Goal: Task Accomplishment & Management: Complete application form

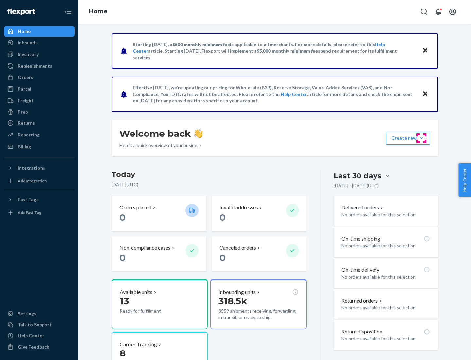
click at [421, 138] on button "Create new Create new inbound Create new order Create new product" at bounding box center [408, 138] width 44 height 13
click at [39, 43] on div "Inbounds" at bounding box center [39, 42] width 69 height 9
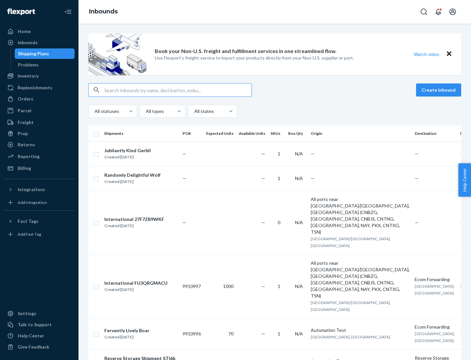
click at [440, 90] on button "Create inbound" at bounding box center [438, 89] width 45 height 13
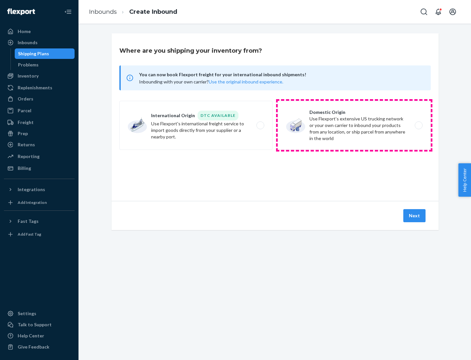
click at [354, 125] on label "Domestic Origin Use Flexport’s extensive US trucking network or your own carrie…" at bounding box center [354, 125] width 153 height 49
click at [418, 125] on input "Domestic Origin Use Flexport’s extensive US trucking network or your own carrie…" at bounding box center [420, 125] width 4 height 4
radio input "true"
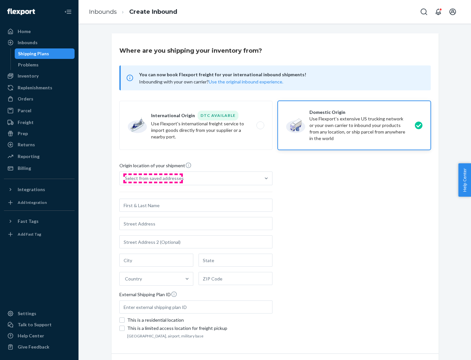
click at [153, 178] on div "Select from saved addresses" at bounding box center [154, 178] width 59 height 7
click at [126, 178] on input "Select from saved addresses" at bounding box center [125, 178] width 1 height 7
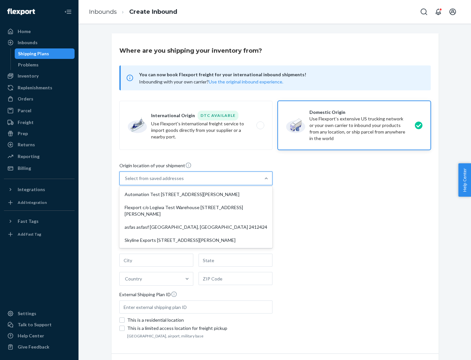
scroll to position [3, 0]
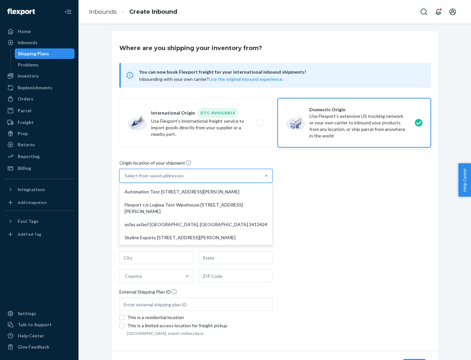
click at [196, 192] on div "Automation Test [STREET_ADDRESS][PERSON_NAME]" at bounding box center [196, 191] width 150 height 13
click at [126, 179] on input "option Automation Test [STREET_ADDRESS][PERSON_NAME] focused, 1 of 4. 4 results…" at bounding box center [125, 175] width 1 height 7
type input "Automation Test"
type input "9th Floor"
type input "[GEOGRAPHIC_DATA]"
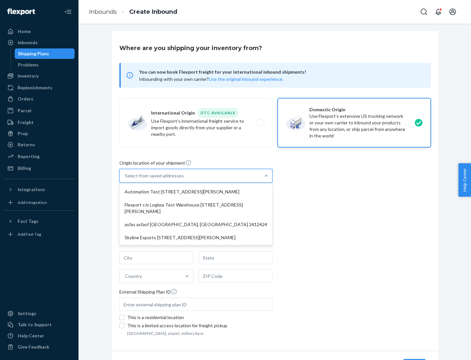
type input "CA"
type input "94104"
type input "[STREET_ADDRESS][PERSON_NAME]"
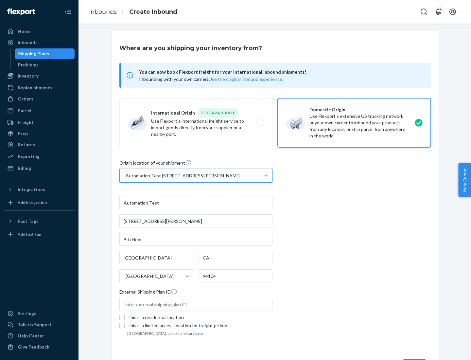
scroll to position [38, 0]
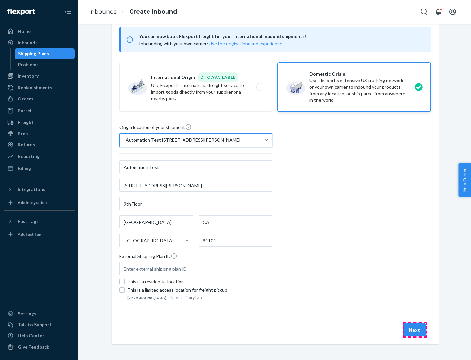
click at [415, 330] on button "Next" at bounding box center [414, 329] width 22 height 13
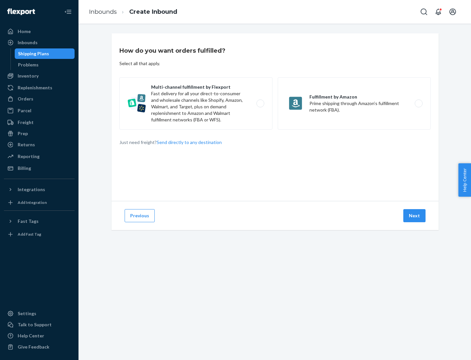
click at [196, 103] on label "Multi-channel fulfillment by Flexport Fast delivery for all your direct-to-cons…" at bounding box center [195, 103] width 153 height 52
click at [260, 103] on input "Multi-channel fulfillment by Flexport Fast delivery for all your direct-to-cons…" at bounding box center [262, 103] width 4 height 4
radio input "true"
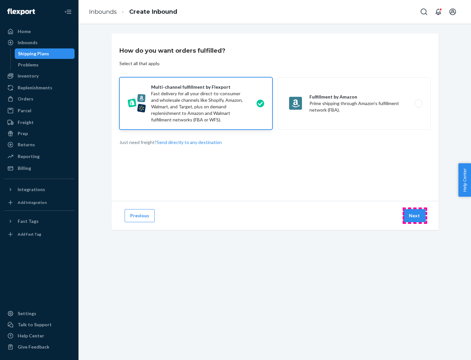
click at [415, 216] on button "Next" at bounding box center [414, 215] width 22 height 13
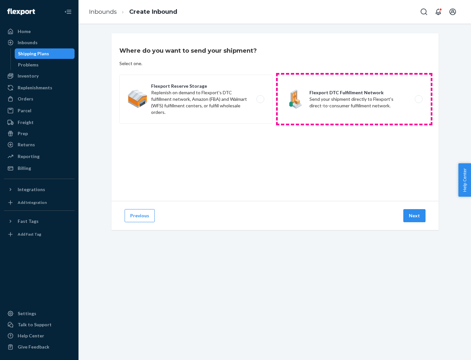
click at [354, 99] on label "Flexport DTC Fulfillment Network Send your shipment directly to Flexport's dire…" at bounding box center [354, 99] width 153 height 49
click at [418, 99] on input "Flexport DTC Fulfillment Network Send your shipment directly to Flexport's dire…" at bounding box center [420, 99] width 4 height 4
radio input "true"
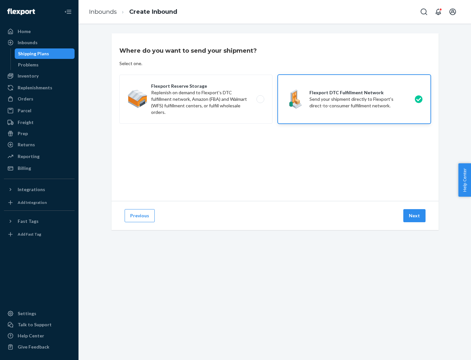
click at [415, 216] on button "Next" at bounding box center [414, 215] width 22 height 13
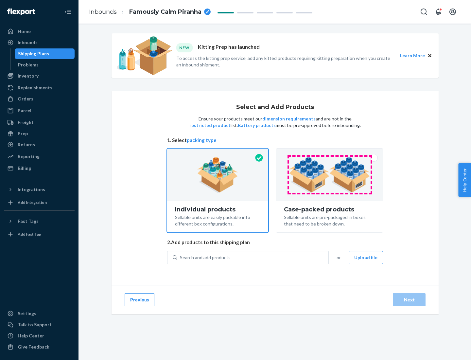
click at [330, 175] on img at bounding box center [329, 175] width 81 height 36
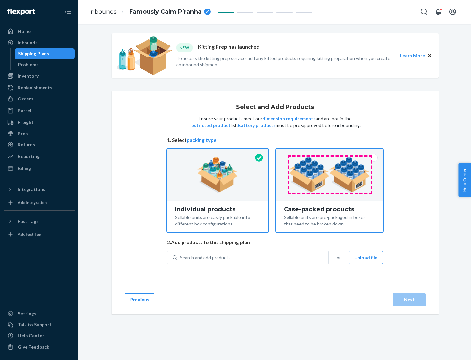
click at [330, 153] on input "Case-packed products Sellable units are pre-packaged in boxes that need to be b…" at bounding box center [329, 151] width 4 height 4
radio input "true"
radio input "false"
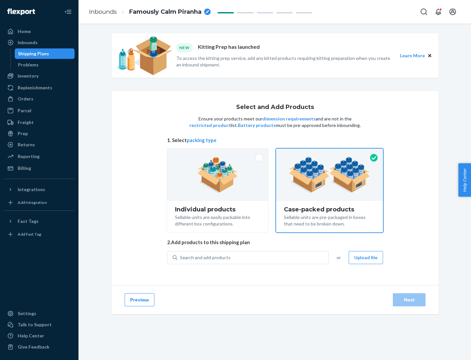
click at [253, 257] on div "Search and add products" at bounding box center [252, 258] width 151 height 12
click at [181, 257] on input "Search and add products" at bounding box center [180, 257] width 1 height 7
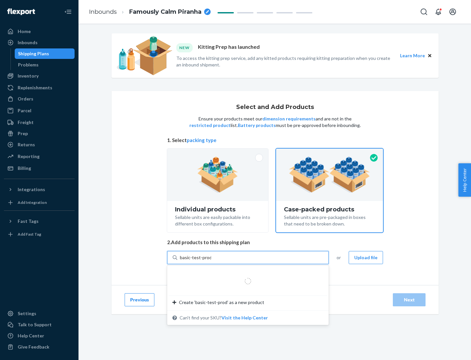
type input "basic-test-product-1"
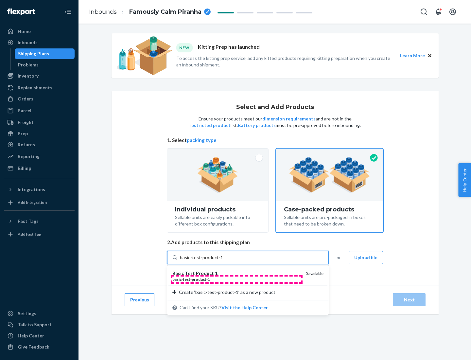
click at [237, 279] on div "basic - test - product - 1" at bounding box center [236, 279] width 128 height 6
click at [222, 261] on input "basic-test-product-1" at bounding box center [201, 257] width 42 height 7
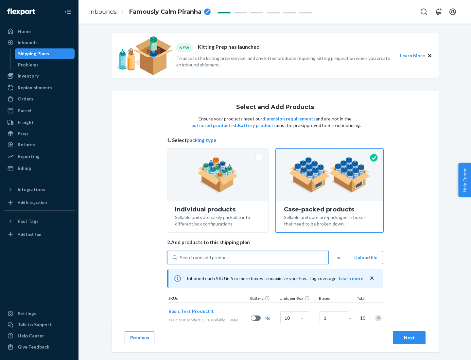
scroll to position [24, 0]
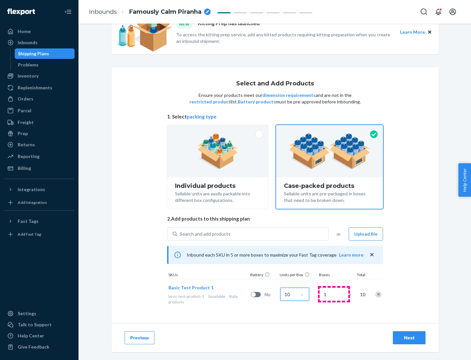
type input "10"
type input "7"
click at [409, 338] on div "Next" at bounding box center [409, 337] width 22 height 7
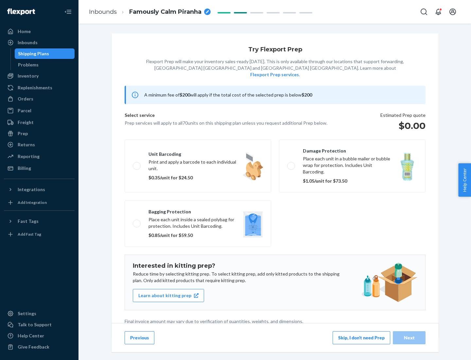
scroll to position [2, 0]
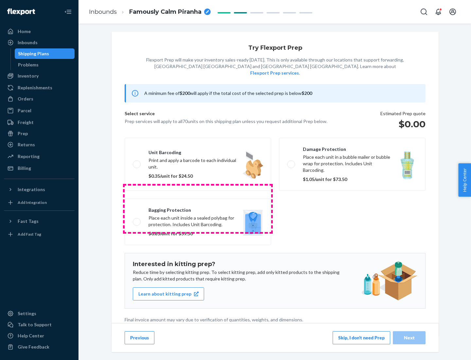
click at [198, 208] on label "Bagging protection Place each unit inside a sealed polybag for protection. Incl…" at bounding box center [198, 222] width 147 height 46
click at [137, 220] on input "Bagging protection Place each unit inside a sealed polybag for protection. Incl…" at bounding box center [135, 222] width 4 height 4
checkbox input "true"
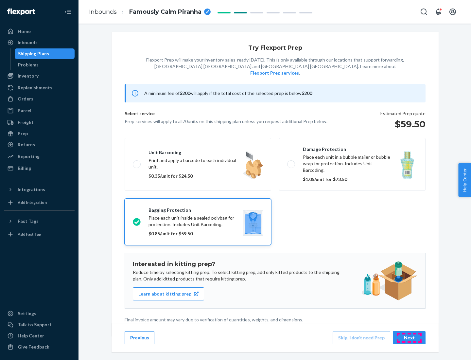
click at [409, 337] on div "Next" at bounding box center [409, 337] width 22 height 7
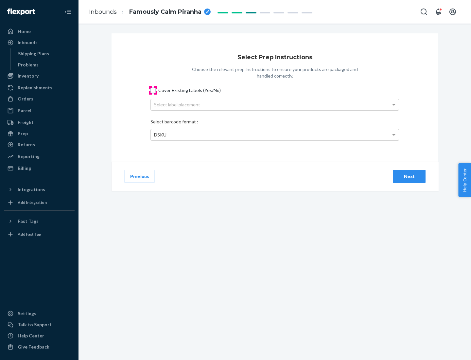
click at [153, 90] on input "Cover Existing Labels (Yes/No)" at bounding box center [152, 90] width 5 height 5
checkbox input "true"
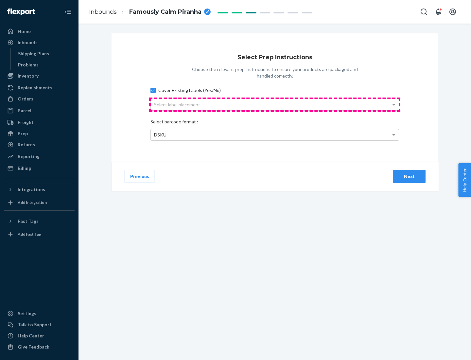
click at [275, 104] on div "Select label placement" at bounding box center [275, 104] width 248 height 11
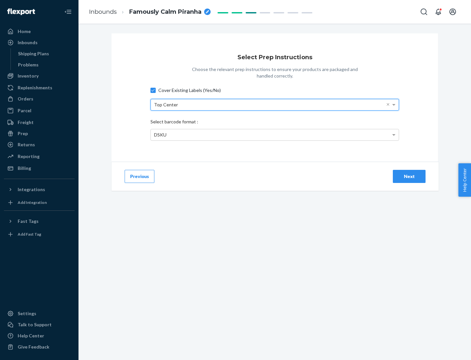
click at [275, 134] on div "DSKU" at bounding box center [275, 134] width 248 height 11
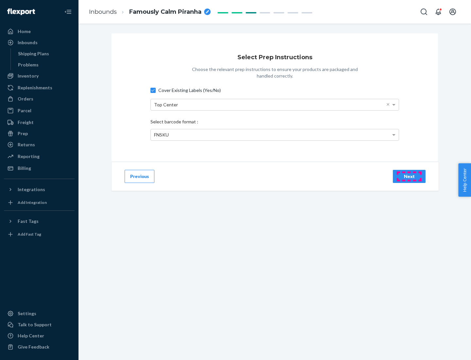
click at [409, 176] on div "Next" at bounding box center [409, 176] width 22 height 7
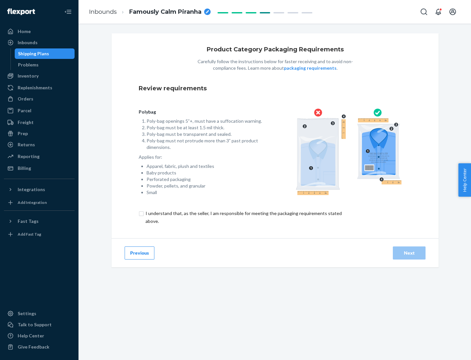
click at [243, 217] on input "checkbox" at bounding box center [248, 217] width 218 height 16
checkbox input "true"
click at [409, 253] on div "Next" at bounding box center [409, 253] width 22 height 7
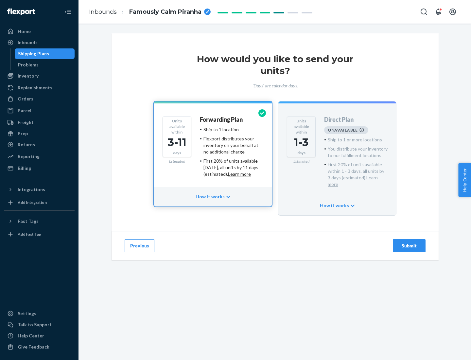
click at [222, 119] on h4 "Forwarding Plan" at bounding box center [221, 119] width 43 height 7
click at [409, 242] on div "Submit" at bounding box center [409, 245] width 22 height 7
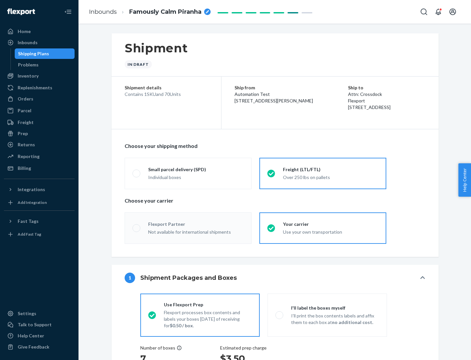
radio input "true"
radio input "false"
radio input "true"
radio input "false"
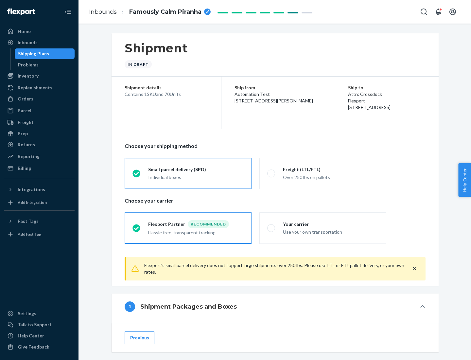
click at [323, 173] on div "Over 250 lbs on pallets" at bounding box center [331, 177] width 96 height 8
click at [272, 173] on input "Freight (LTL/FTL) Over 250 lbs on pallets" at bounding box center [269, 173] width 4 height 4
radio input "true"
radio input "false"
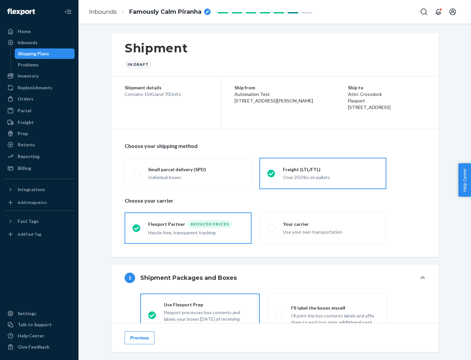
scroll to position [36, 0]
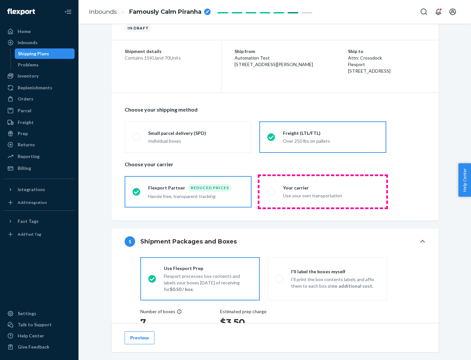
click at [323, 191] on div "Use your own transportation" at bounding box center [331, 195] width 96 height 8
click at [272, 191] on input "Your carrier Use your own transportation" at bounding box center [269, 191] width 4 height 4
radio input "true"
radio input "false"
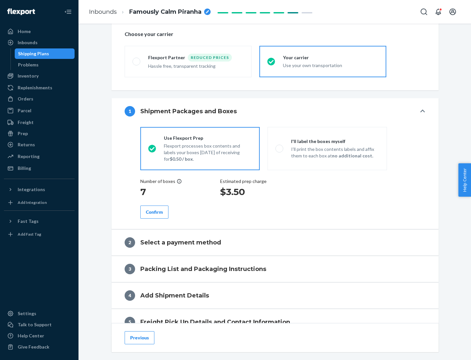
scroll to position [123, 0]
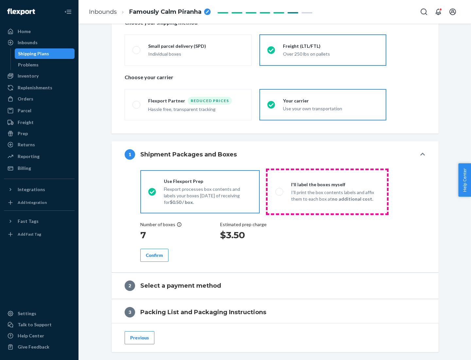
click at [327, 191] on p "I’ll print the box contents labels and affix them to each box at no additional …" at bounding box center [335, 195] width 88 height 13
click at [280, 191] on input "I'll label the boxes myself I’ll print the box contents labels and affix them t…" at bounding box center [277, 191] width 4 height 4
radio input "true"
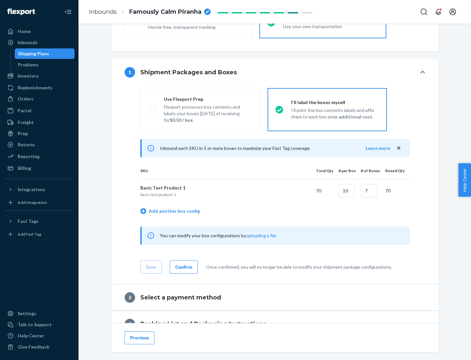
scroll to position [113, 0]
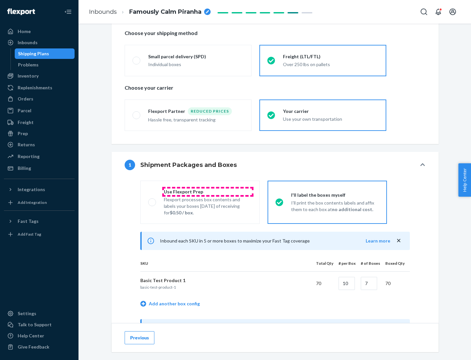
click at [208, 191] on div "Use Flexport Prep" at bounding box center [208, 191] width 88 height 7
click at [152, 200] on input "Use Flexport Prep Flexport processes box contents and labels your boxes [DATE] …" at bounding box center [150, 202] width 4 height 4
radio input "true"
radio input "false"
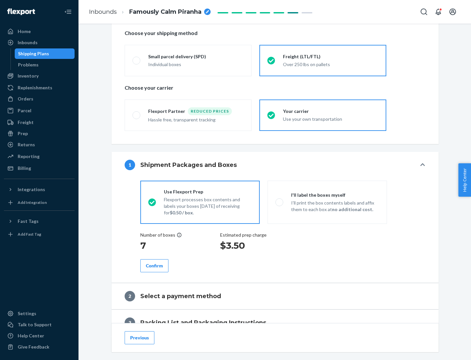
scroll to position [187, 0]
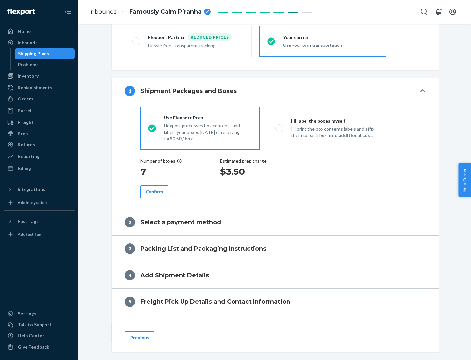
click at [154, 191] on div "Confirm" at bounding box center [154, 191] width 17 height 7
radio input "false"
